Goal: Task Accomplishment & Management: Use online tool/utility

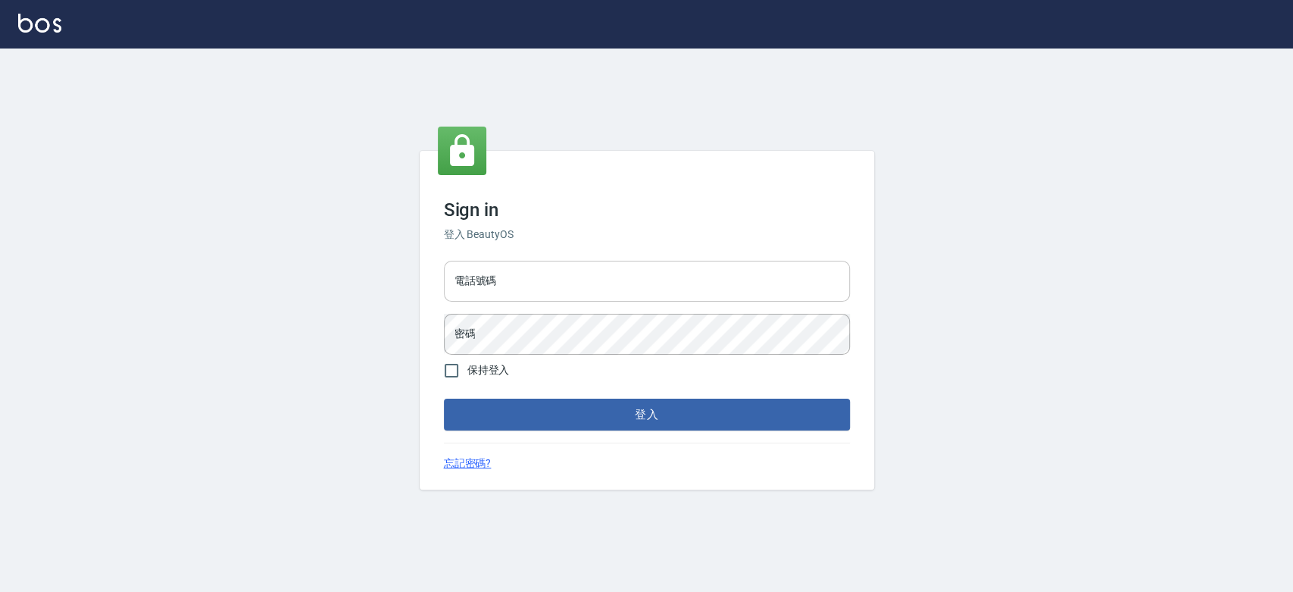
click at [491, 293] on input "電話號碼" at bounding box center [647, 281] width 406 height 41
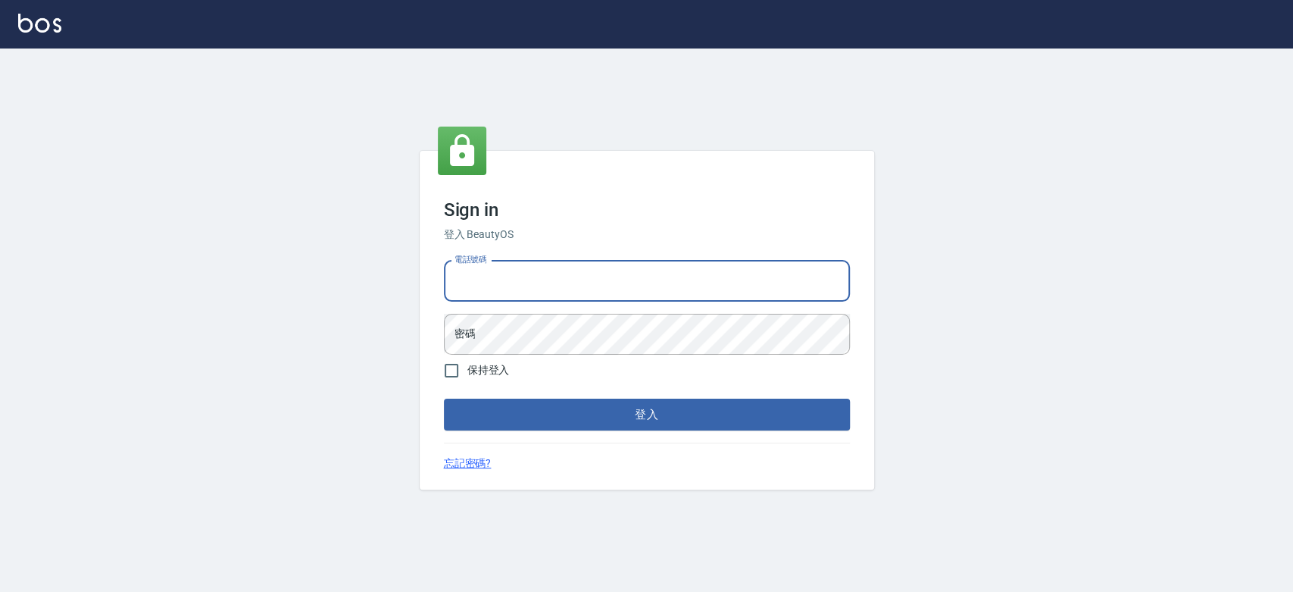
type input "0921342116"
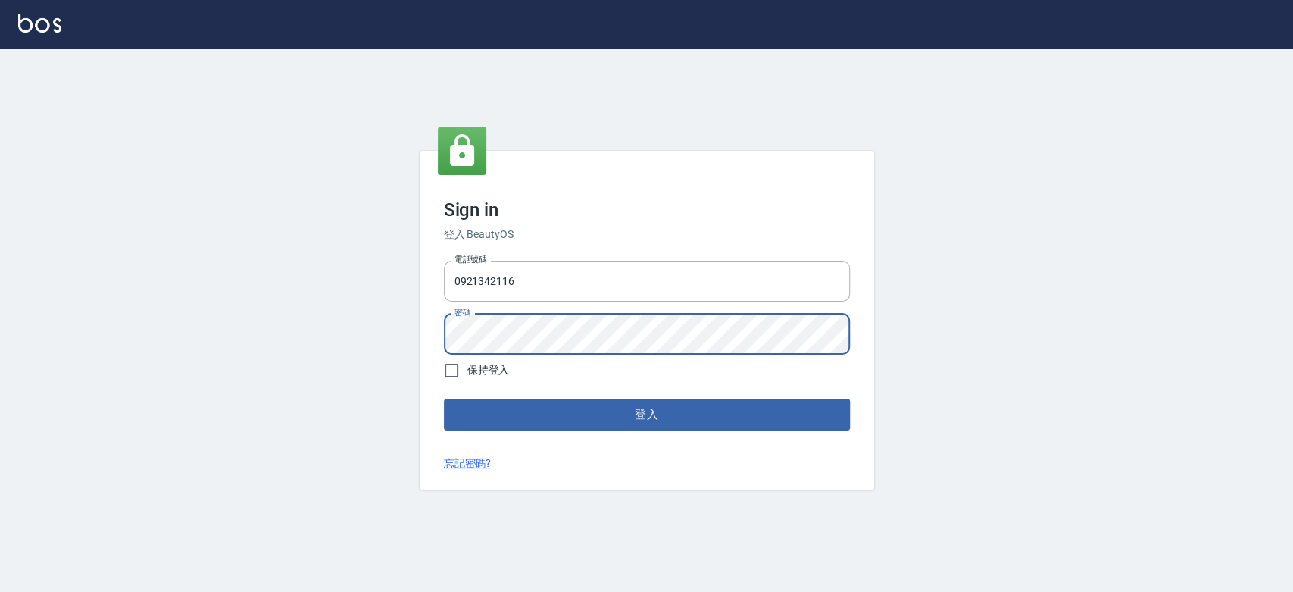
click at [444, 398] on button "登入" at bounding box center [647, 414] width 406 height 32
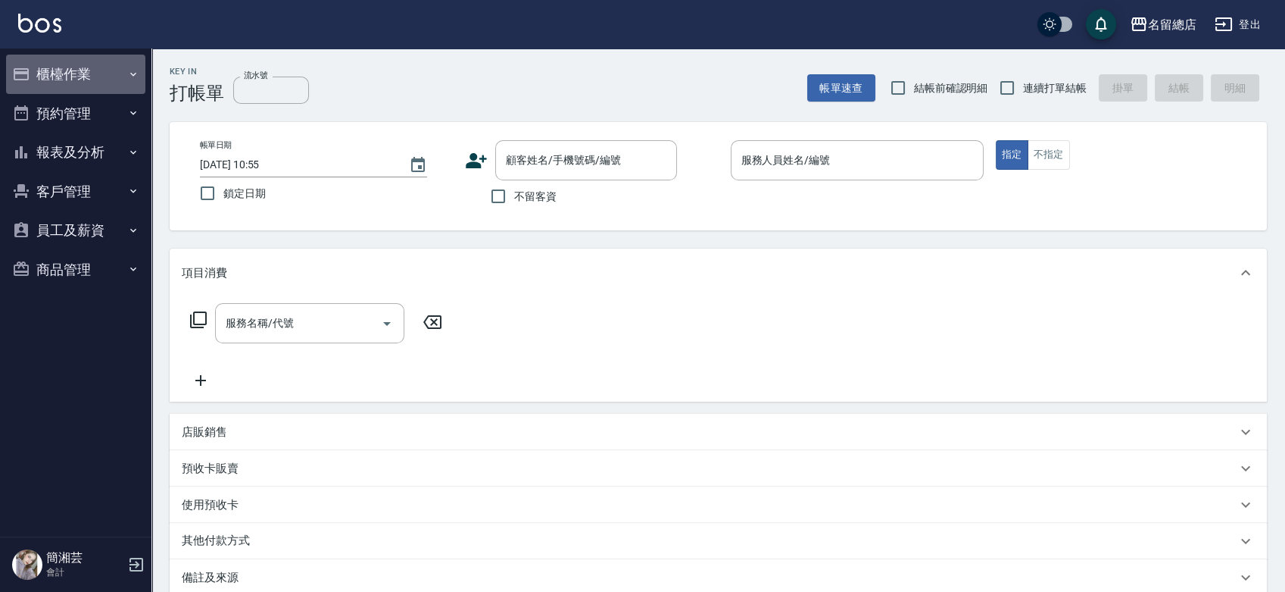
click at [63, 67] on button "櫃檯作業" at bounding box center [75, 74] width 139 height 39
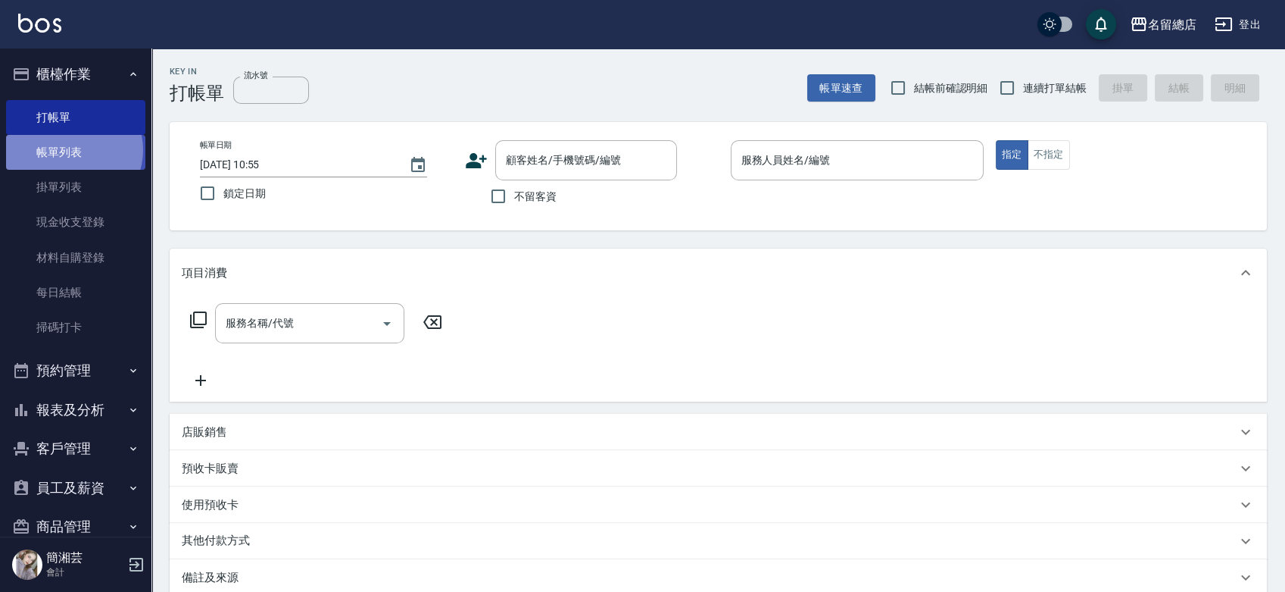
click at [73, 150] on link "帳單列表" at bounding box center [75, 152] width 139 height 35
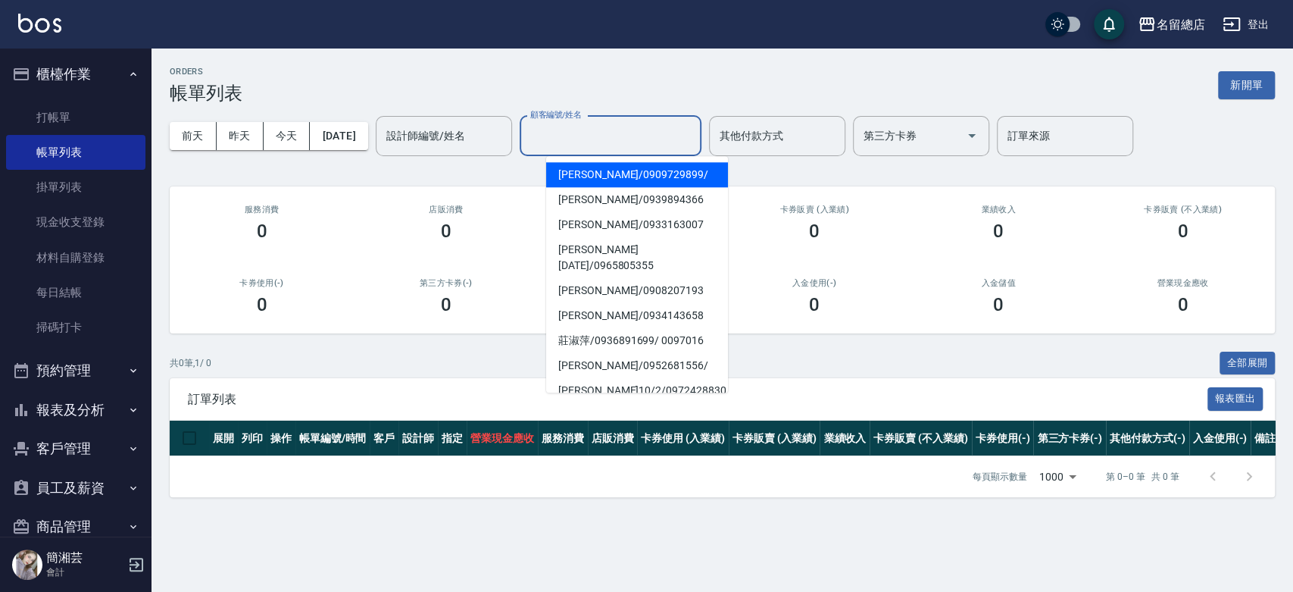
click at [566, 123] on div "顧客編號/姓名 顧客編號/姓名" at bounding box center [611, 136] width 182 height 40
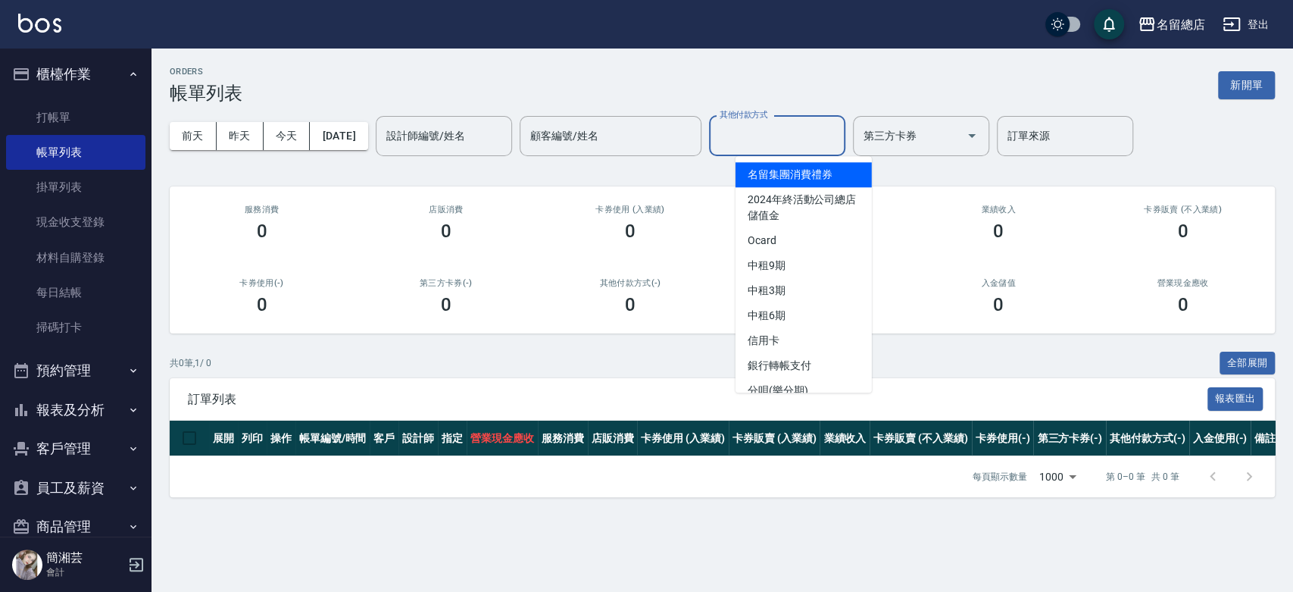
click at [838, 128] on input "其他付款方式" at bounding box center [777, 136] width 123 height 27
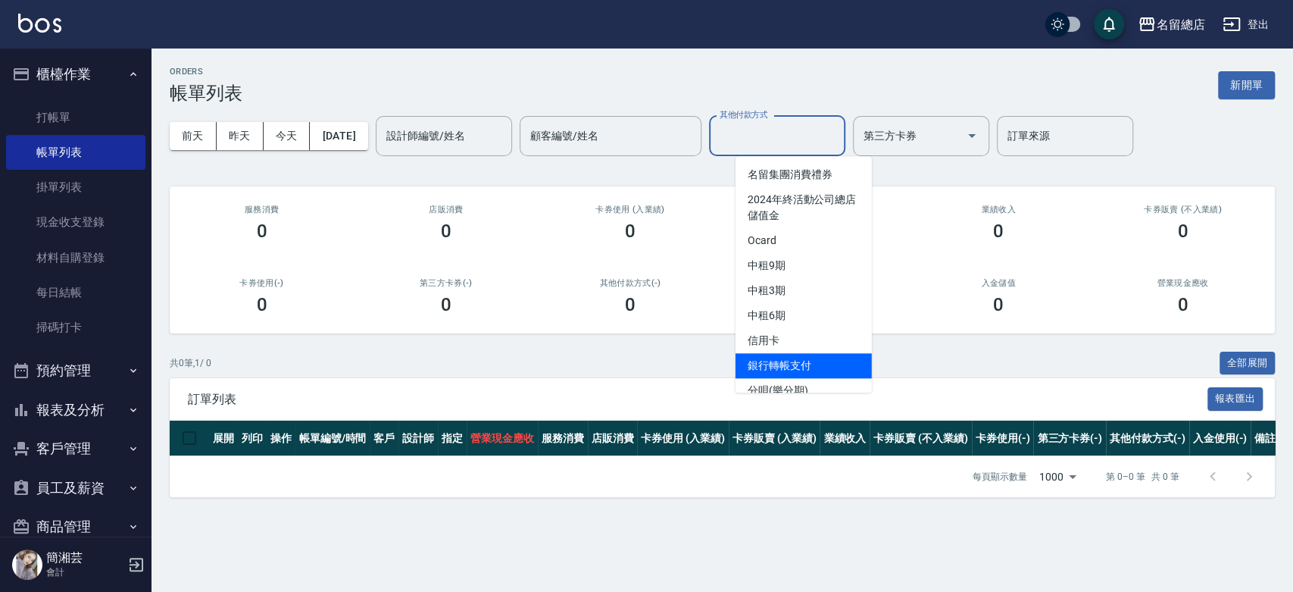
click at [801, 364] on span "銀行轉帳支付" at bounding box center [803, 365] width 136 height 25
type input "銀行轉帳支付"
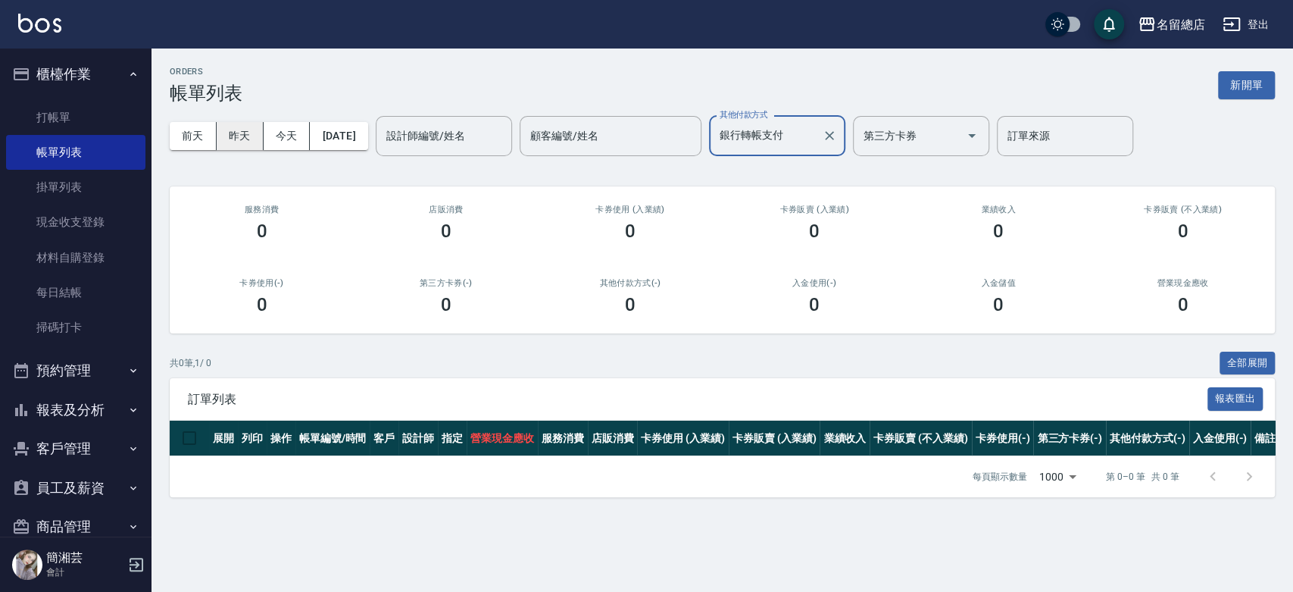
click at [230, 138] on button "昨天" at bounding box center [240, 136] width 47 height 28
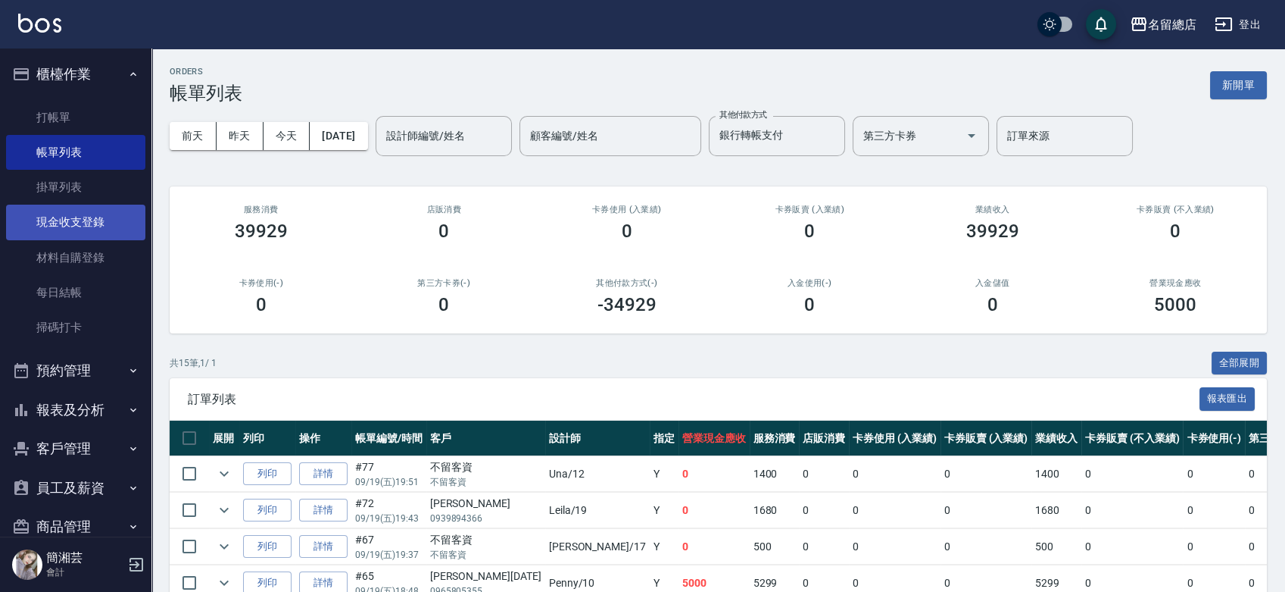
click at [86, 237] on link "現金收支登錄" at bounding box center [75, 221] width 139 height 35
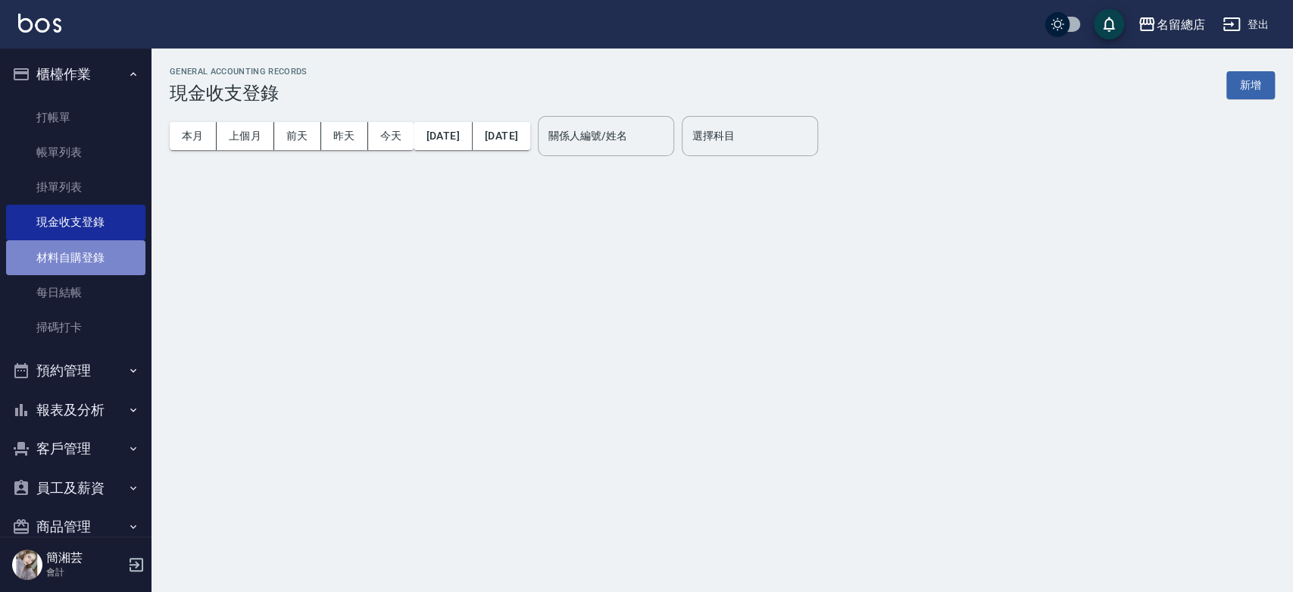
click at [83, 245] on link "材料自購登錄" at bounding box center [75, 257] width 139 height 35
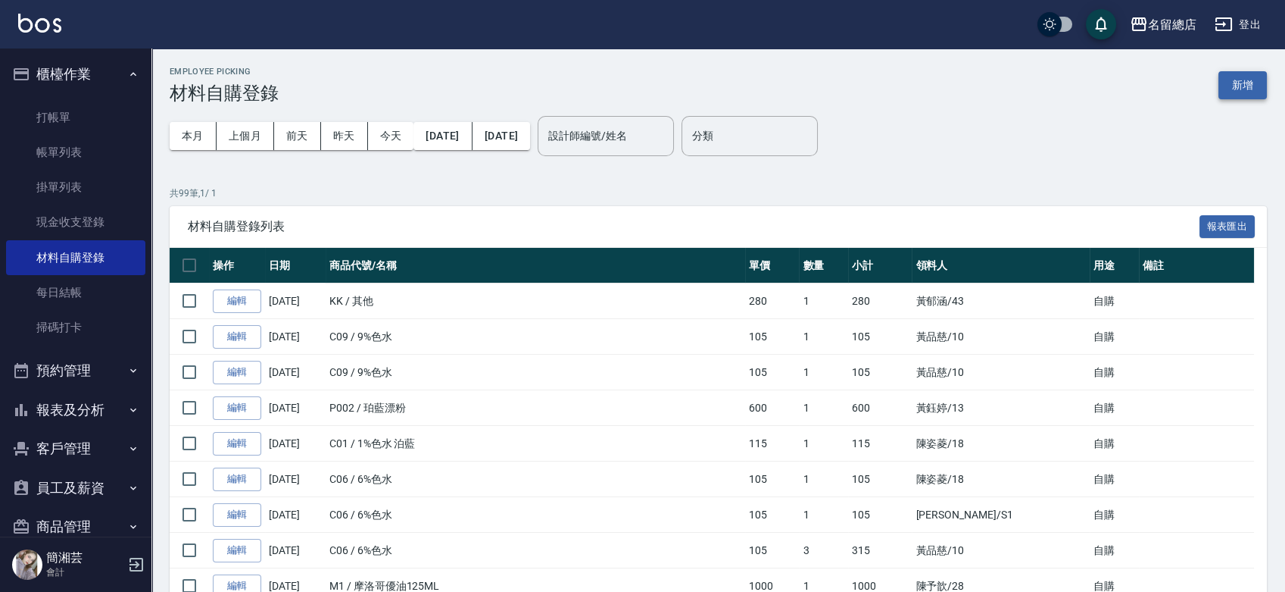
click at [1256, 90] on button "新增" at bounding box center [1243, 85] width 48 height 28
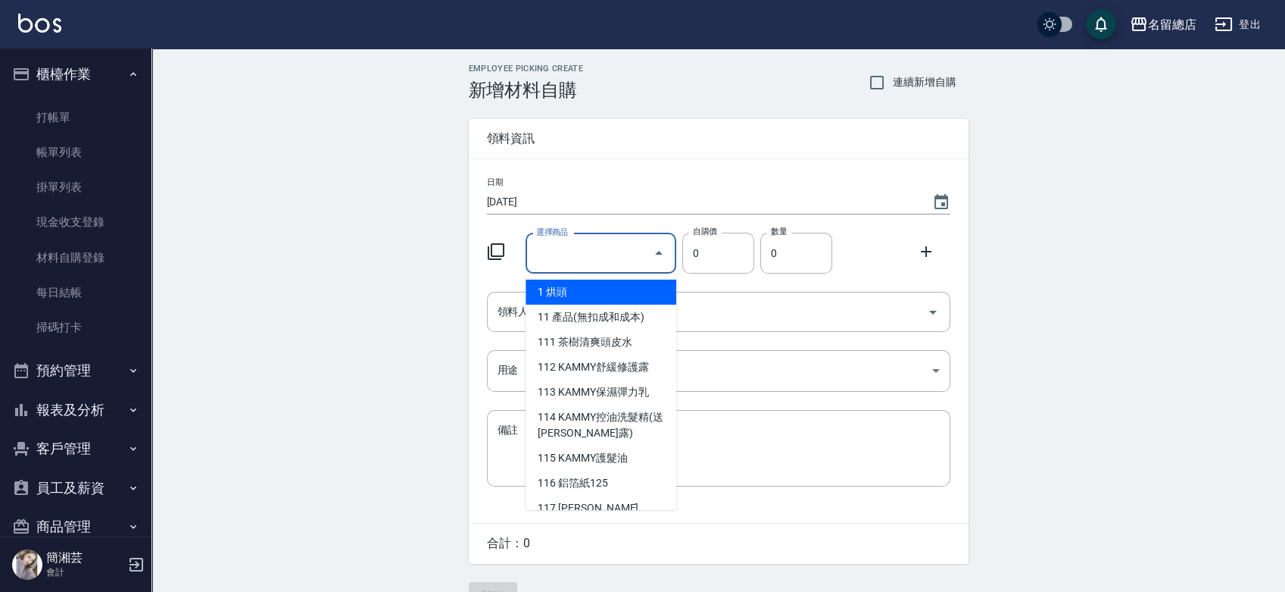
click at [608, 259] on input "選擇商品" at bounding box center [589, 253] width 114 height 27
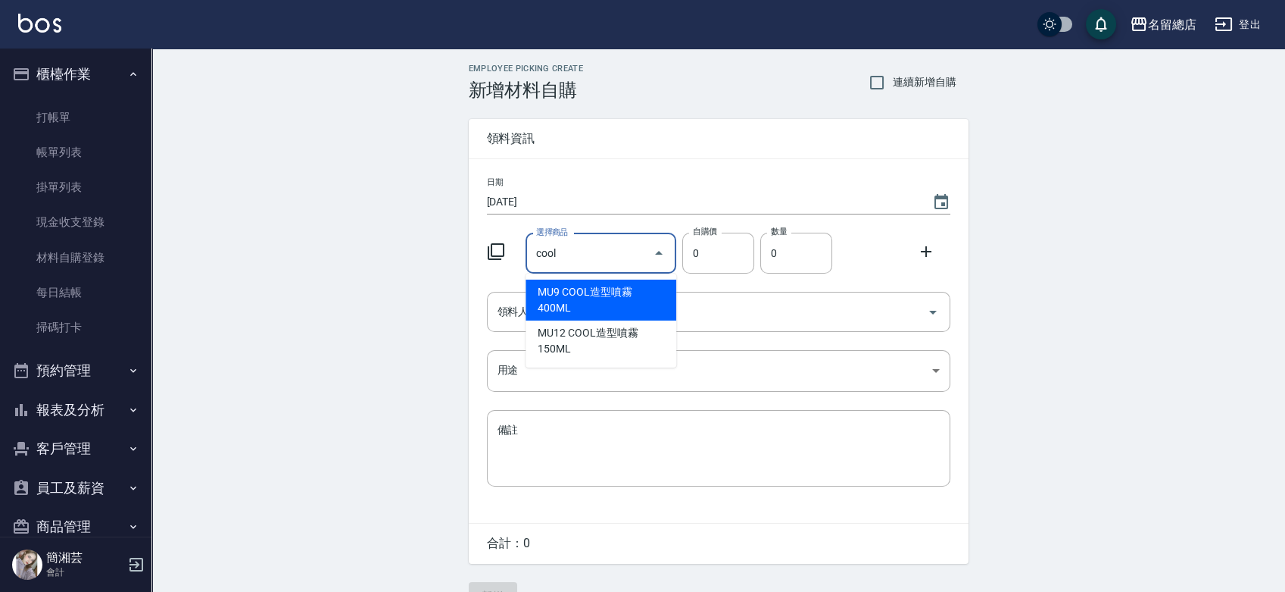
type input "COOL造型噴霧400ML"
click at [636, 296] on li "MU9 COOL造型噴霧400ML" at bounding box center [601, 299] width 151 height 41
type input "232"
type input "1"
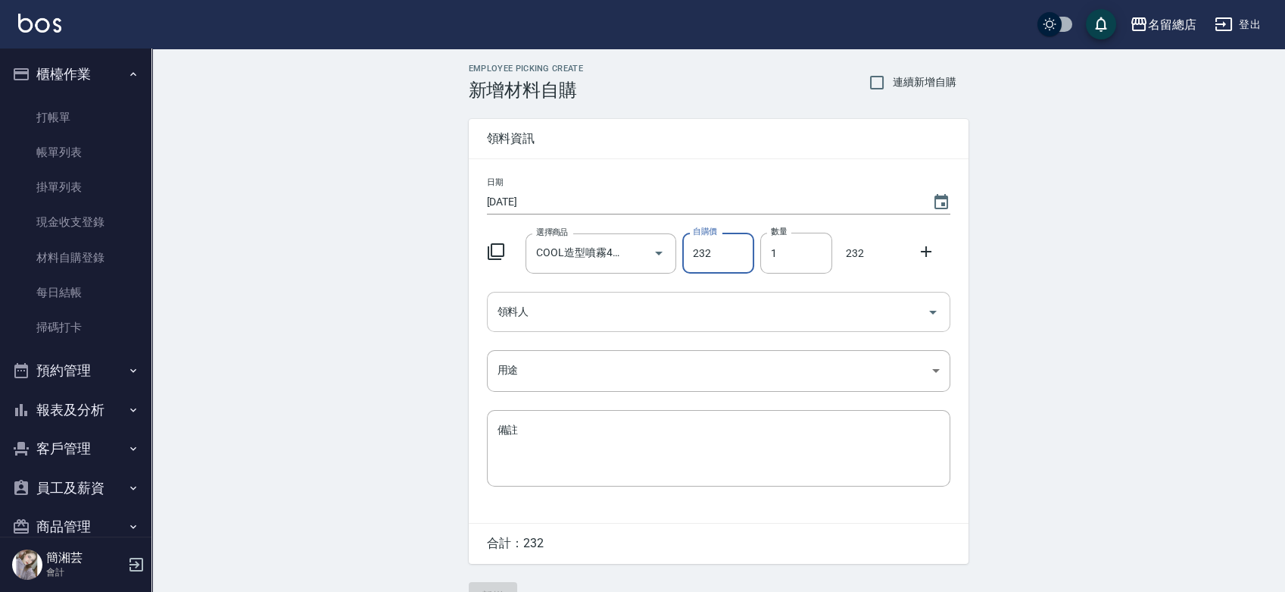
click at [626, 305] on input "領料人" at bounding box center [707, 311] width 427 height 27
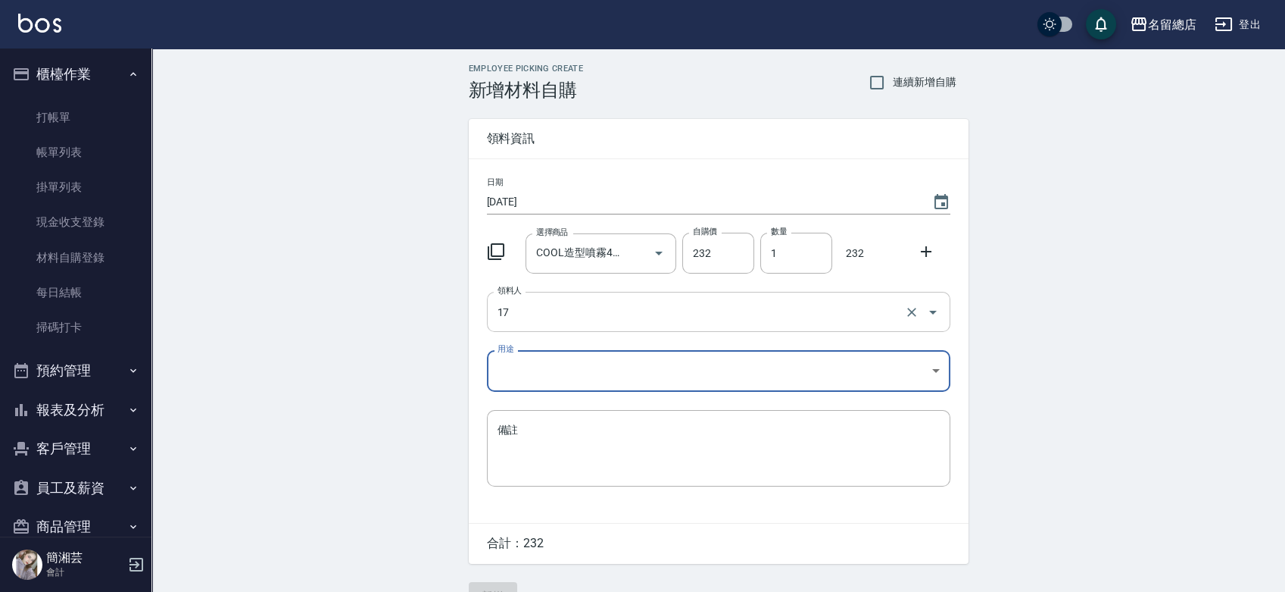
type input "17 [PERSON_NAME]"
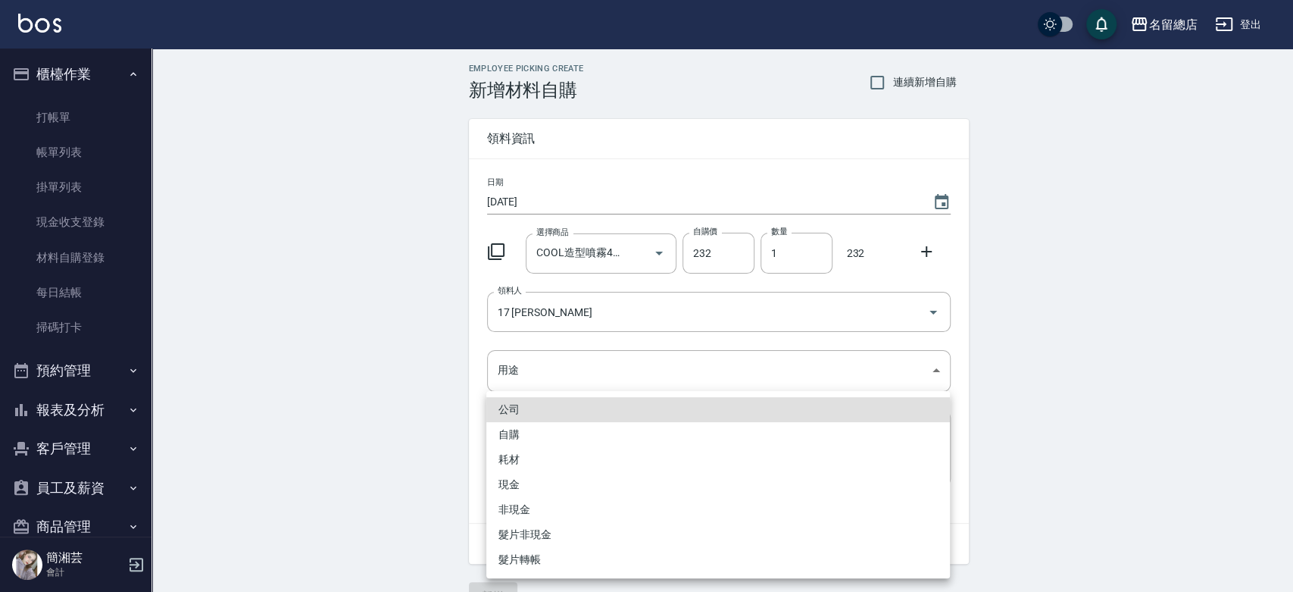
click at [504, 432] on li "自購" at bounding box center [718, 434] width 464 height 25
type input "自購"
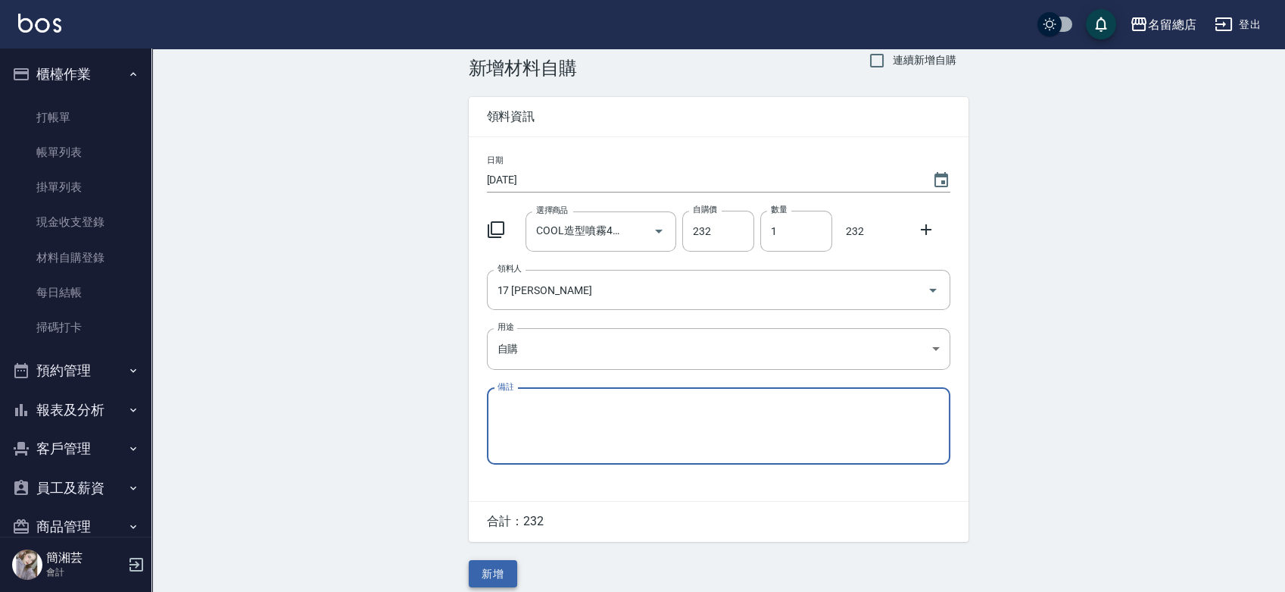
scroll to position [33, 0]
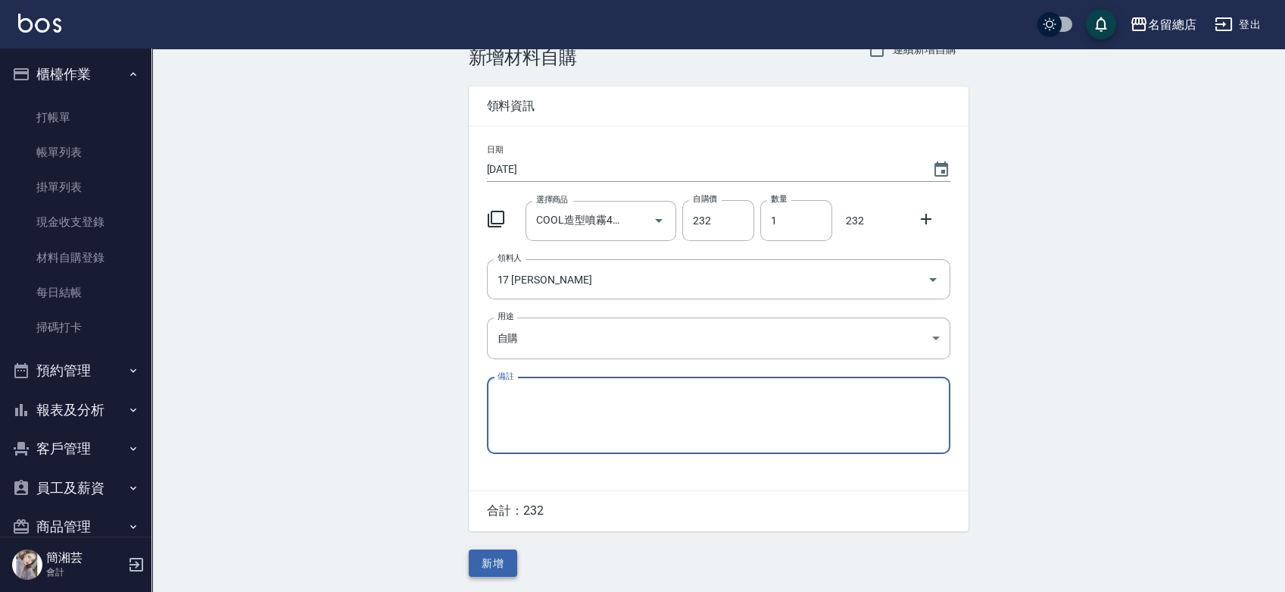
click at [505, 575] on button "新增" at bounding box center [493, 563] width 48 height 28
